Goal: Information Seeking & Learning: Learn about a topic

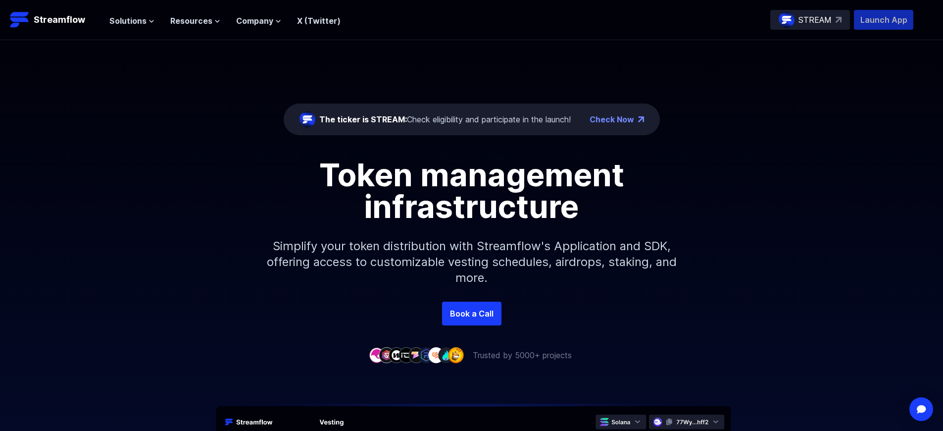
click at [883, 20] on p "Launch App" at bounding box center [883, 20] width 59 height 20
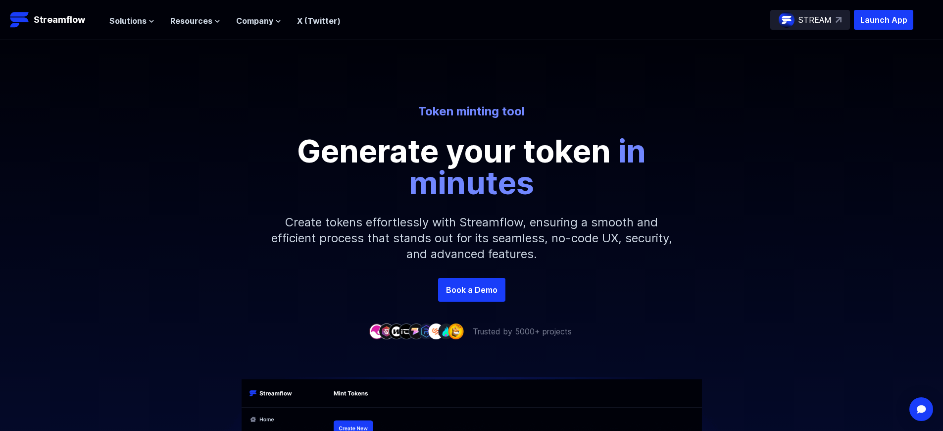
scroll to position [1543, 0]
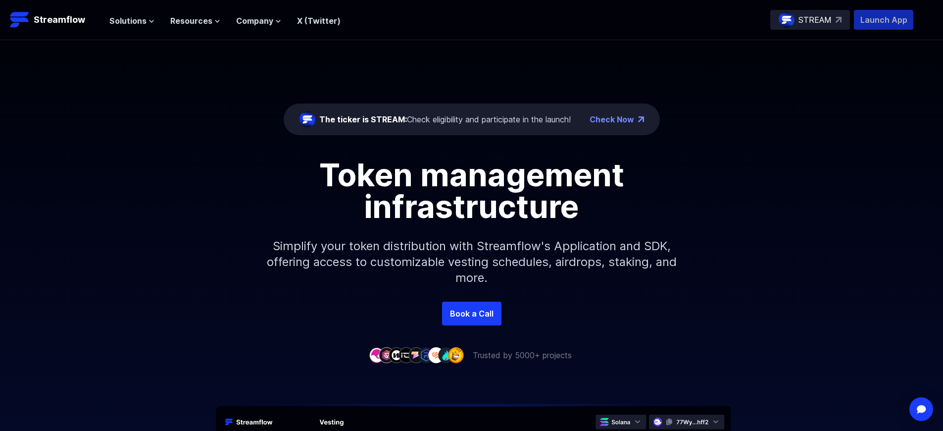
click at [883, 20] on p "Launch App" at bounding box center [883, 20] width 59 height 20
